Goal: Find specific page/section: Find specific page/section

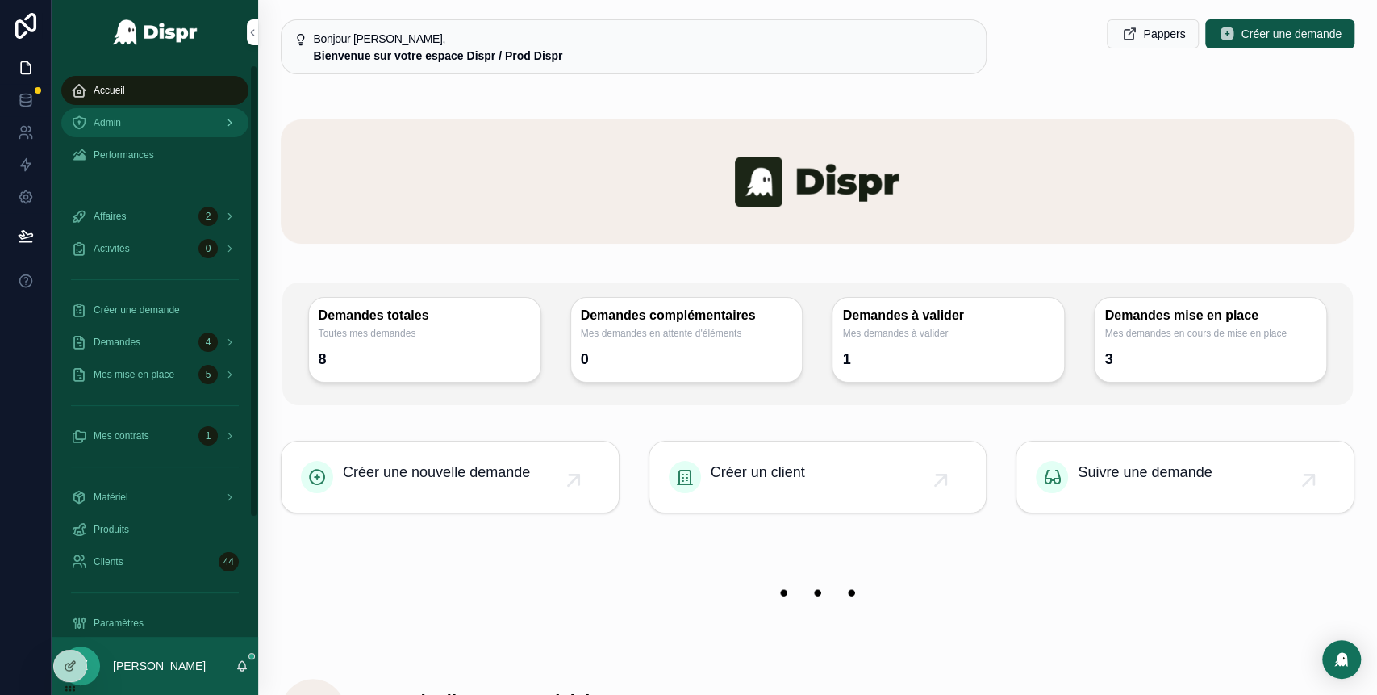
click at [163, 125] on div "Admin" at bounding box center [155, 123] width 168 height 26
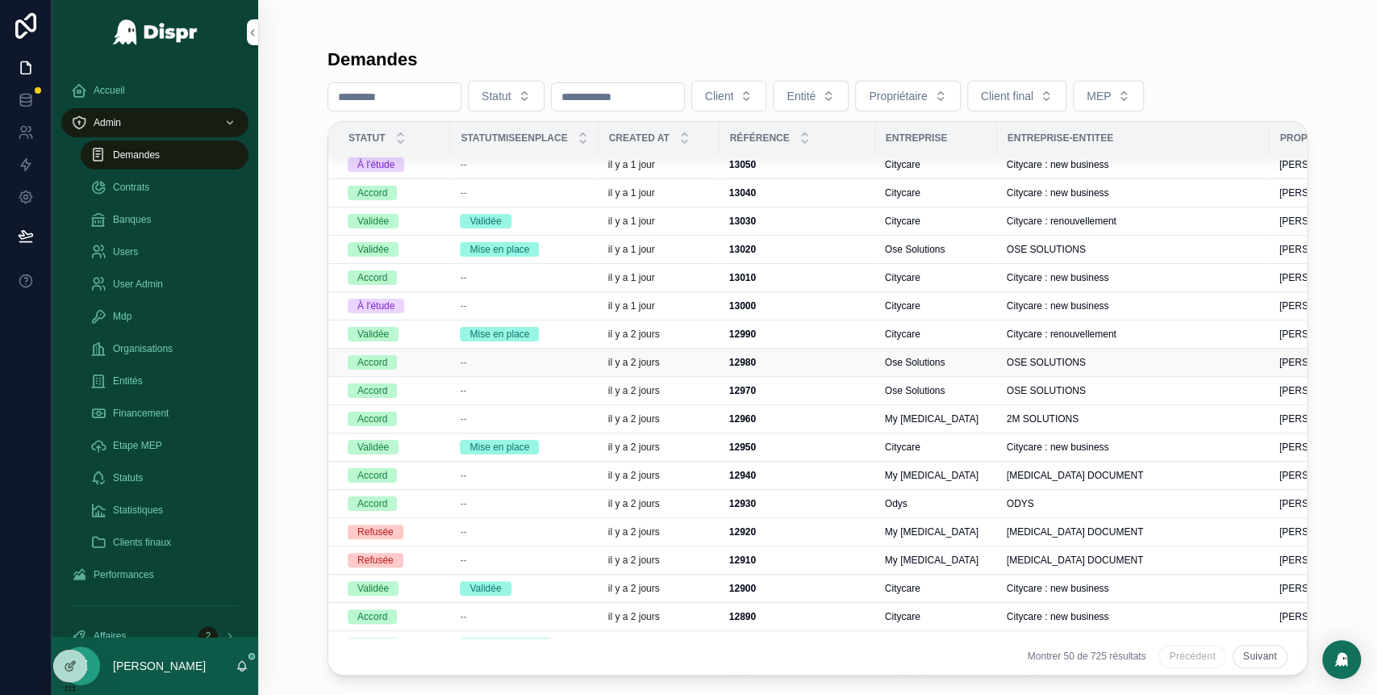
scroll to position [313, 0]
